Goal: Check status

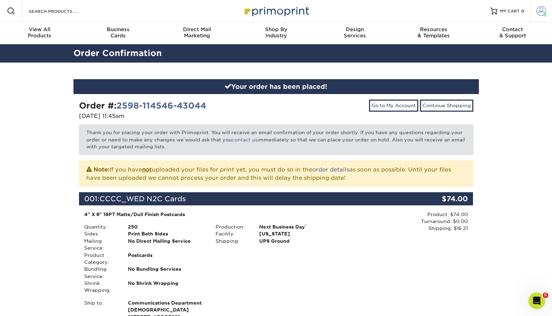
click at [538, 13] on span at bounding box center [541, 11] width 10 height 10
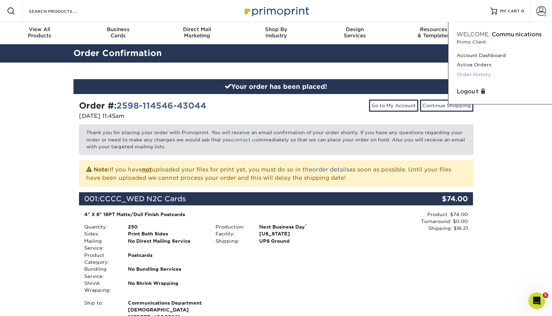
click at [483, 74] on link "Order History" at bounding box center [499, 74] width 87 height 9
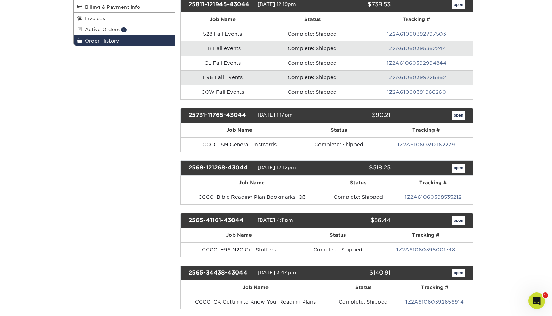
scroll to position [125, 0]
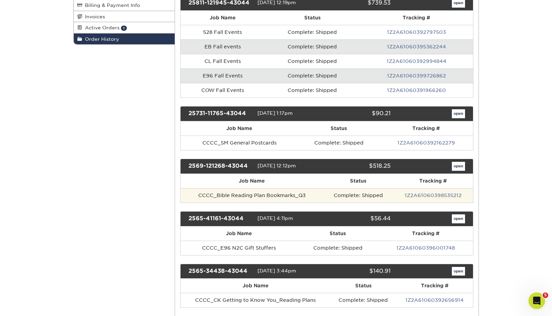
drag, startPoint x: 287, startPoint y: 196, endPoint x: 301, endPoint y: 197, distance: 13.2
click at [287, 196] on td "CCCC_Bible Reading Plan Bookmarks_Q3" at bounding box center [251, 195] width 143 height 15
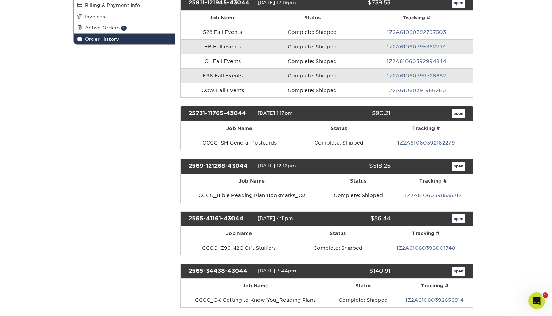
click at [427, 195] on link "1Z2A61060398535212" at bounding box center [432, 196] width 57 height 6
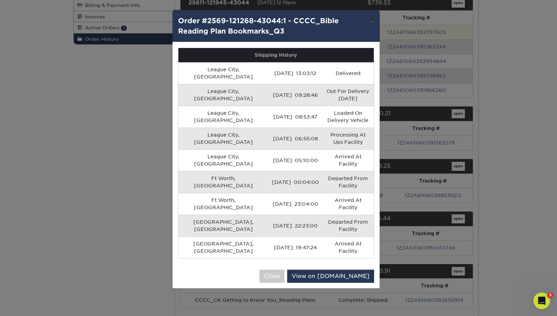
drag, startPoint x: 371, startPoint y: 20, endPoint x: 367, endPoint y: 26, distance: 7.1
click at [371, 20] on button "×" at bounding box center [371, 19] width 16 height 19
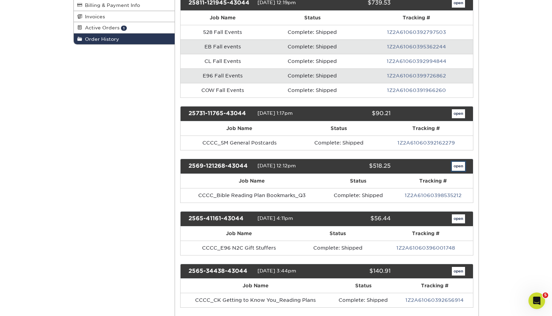
click at [460, 167] on link "open" at bounding box center [457, 166] width 13 height 9
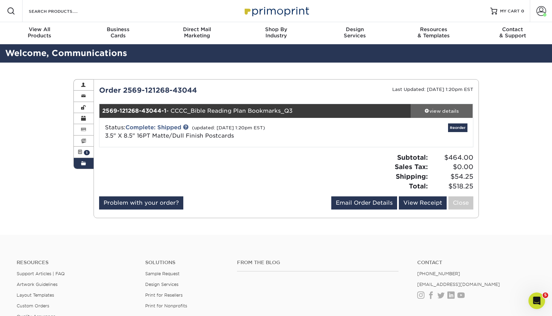
click at [444, 109] on div "view details" at bounding box center [441, 111] width 62 height 7
